Goal: Task Accomplishment & Management: Use online tool/utility

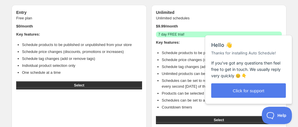
scroll to position [16, 0]
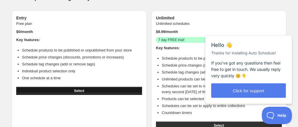
click at [118, 92] on button "Select" at bounding box center [79, 91] width 126 height 8
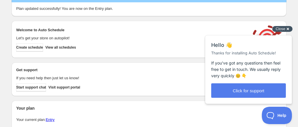
click at [289, 30] on div "Close cross-small" at bounding box center [282, 29] width 20 height 6
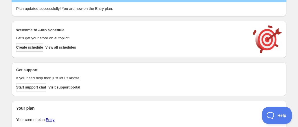
click at [42, 47] on span "Create schedule" at bounding box center [29, 47] width 27 height 5
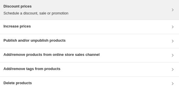
click at [32, 12] on p "Schedule a discount, sale or promotion" at bounding box center [35, 13] width 65 height 6
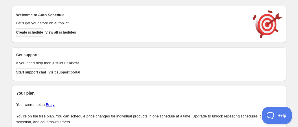
click at [40, 31] on span "Create schedule" at bounding box center [29, 32] width 27 height 5
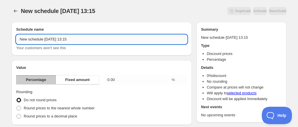
click at [82, 37] on input "New schedule [DATE] 13:15" at bounding box center [101, 39] width 171 height 9
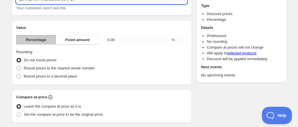
scroll to position [58, 0]
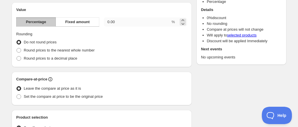
type input "[DATE] Art Prints BOGO 50% Off"
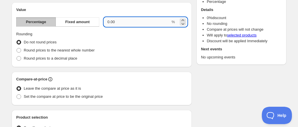
click at [119, 22] on input "0.00" at bounding box center [137, 21] width 67 height 9
drag, startPoint x: 119, startPoint y: 22, endPoint x: 68, endPoint y: 22, distance: 51.2
click at [68, 22] on div "Percentage Fixed amount 0.0050 %" at bounding box center [101, 21] width 171 height 9
type input "50"
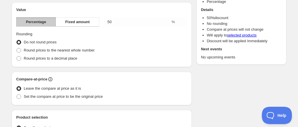
click at [114, 52] on div "Round prices to the nearest whole number" at bounding box center [101, 50] width 171 height 8
click at [70, 61] on label "Round prices to a decimal place" at bounding box center [46, 58] width 61 height 8
click at [17, 56] on input "Round prices to a decimal place" at bounding box center [17, 56] width 0 height 0
radio input "true"
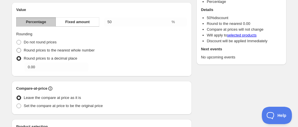
click at [45, 47] on label "Round prices to the nearest whole number" at bounding box center [55, 50] width 78 height 8
click at [17, 48] on input "Round prices to the nearest whole number" at bounding box center [17, 48] width 0 height 0
radio input "true"
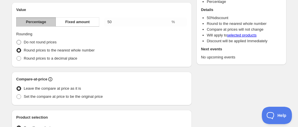
click at [43, 40] on span "Do not round prices" at bounding box center [40, 42] width 33 height 4
click at [17, 40] on input "Do not round prices" at bounding box center [17, 40] width 0 height 0
radio input "true"
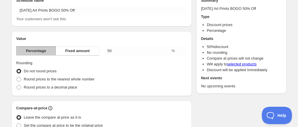
scroll to position [116, 0]
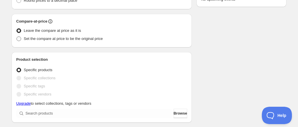
click at [87, 40] on span "Set the compare at price to be the original price" at bounding box center [63, 38] width 79 height 4
click at [17, 37] on input "Set the compare at price to be the original price" at bounding box center [17, 36] width 0 height 0
radio input "true"
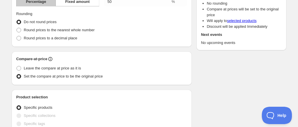
scroll to position [87, 0]
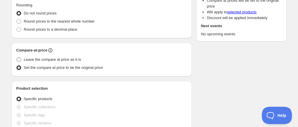
click at [58, 57] on span "Leave the compare at price as it is" at bounding box center [52, 59] width 57 height 4
click at [17, 57] on input "Leave the compare at price as it is" at bounding box center [17, 57] width 0 height 0
radio input "true"
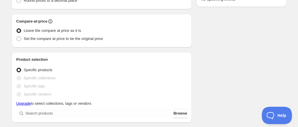
scroll to position [145, 0]
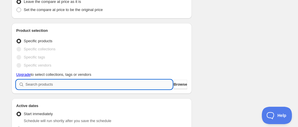
click at [53, 85] on input "search" at bounding box center [98, 84] width 147 height 9
type input "c"
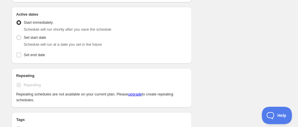
scroll to position [203, 0]
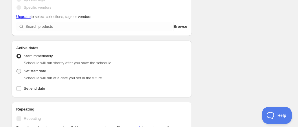
click at [19, 70] on span at bounding box center [19, 71] width 5 height 5
click at [17, 69] on input "Set start date" at bounding box center [17, 69] width 0 height 0
radio input "true"
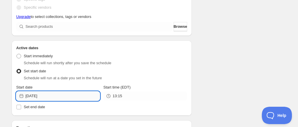
click at [42, 93] on input "[DATE]" at bounding box center [62, 95] width 74 height 9
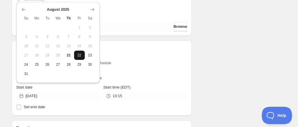
click at [76, 57] on span "22" at bounding box center [79, 55] width 6 height 5
type input "[DATE]"
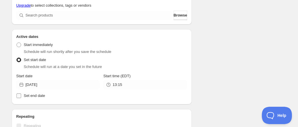
scroll to position [232, 0]
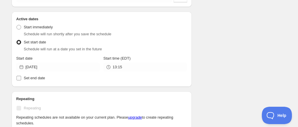
click at [41, 78] on span "Set end date" at bounding box center [34, 78] width 21 height 4
click at [21, 78] on input "Set end date" at bounding box center [19, 78] width 5 height 5
checkbox input "true"
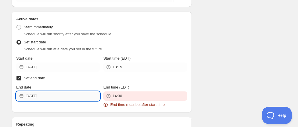
click at [89, 98] on input "[DATE]" at bounding box center [62, 95] width 74 height 9
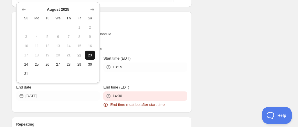
click at [91, 52] on button "23" at bounding box center [90, 55] width 11 height 9
type input "[DATE]"
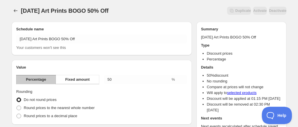
scroll to position [0, 0]
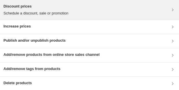
click at [49, 10] on div "Discount prices Schedule a discount, sale or promotion" at bounding box center [35, 9] width 65 height 13
